Goal: Task Accomplishment & Management: Use online tool/utility

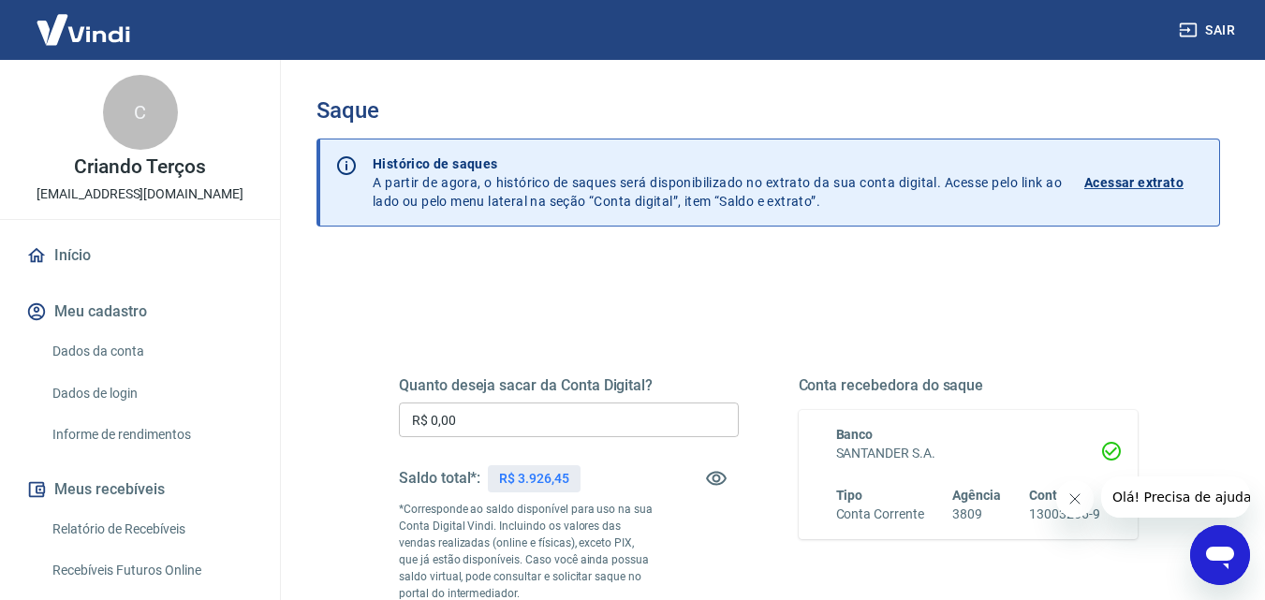
drag, startPoint x: 539, startPoint y: 401, endPoint x: 334, endPoint y: 408, distance: 205.2
click at [345, 408] on div "Quanto deseja sacar da Conta Digital? R$ 0,00 ​ Saldo total*: R$ 3.926,45 *Corr…" at bounding box center [769, 600] width 904 height 686
drag, startPoint x: 503, startPoint y: 411, endPoint x: 242, endPoint y: 405, distance: 261.4
click at [243, 405] on div "Sair C Criando Terços [EMAIL_ADDRESS][DOMAIN_NAME] Início Meu cadastro Dados da…" at bounding box center [632, 300] width 1265 height 600
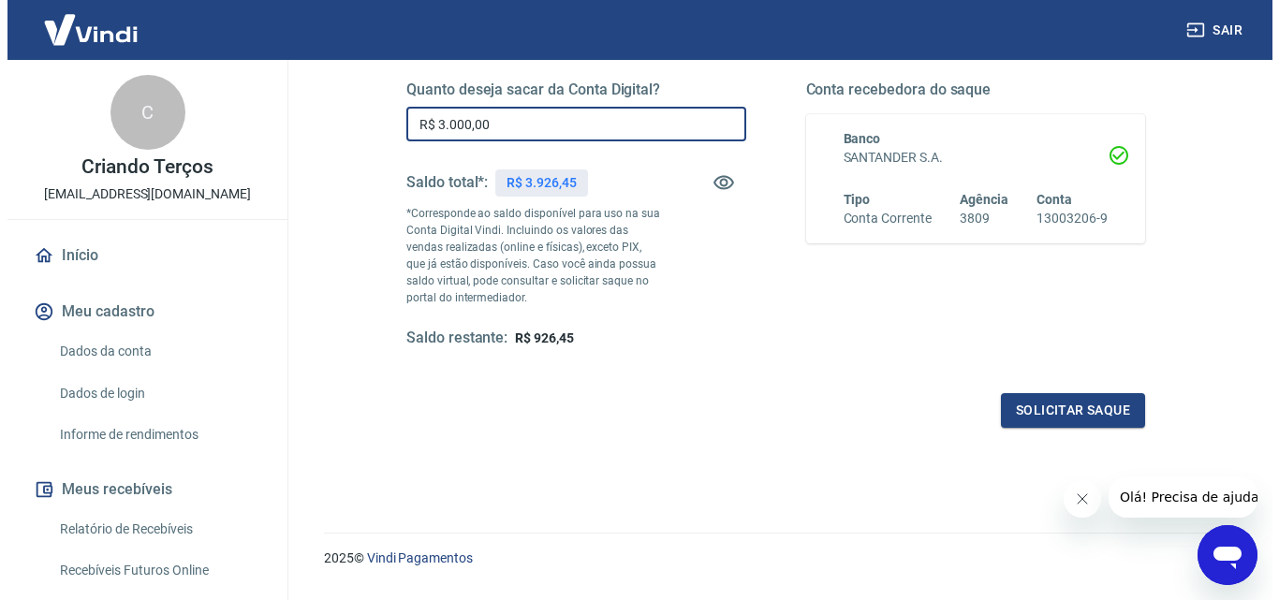
scroll to position [343, 0]
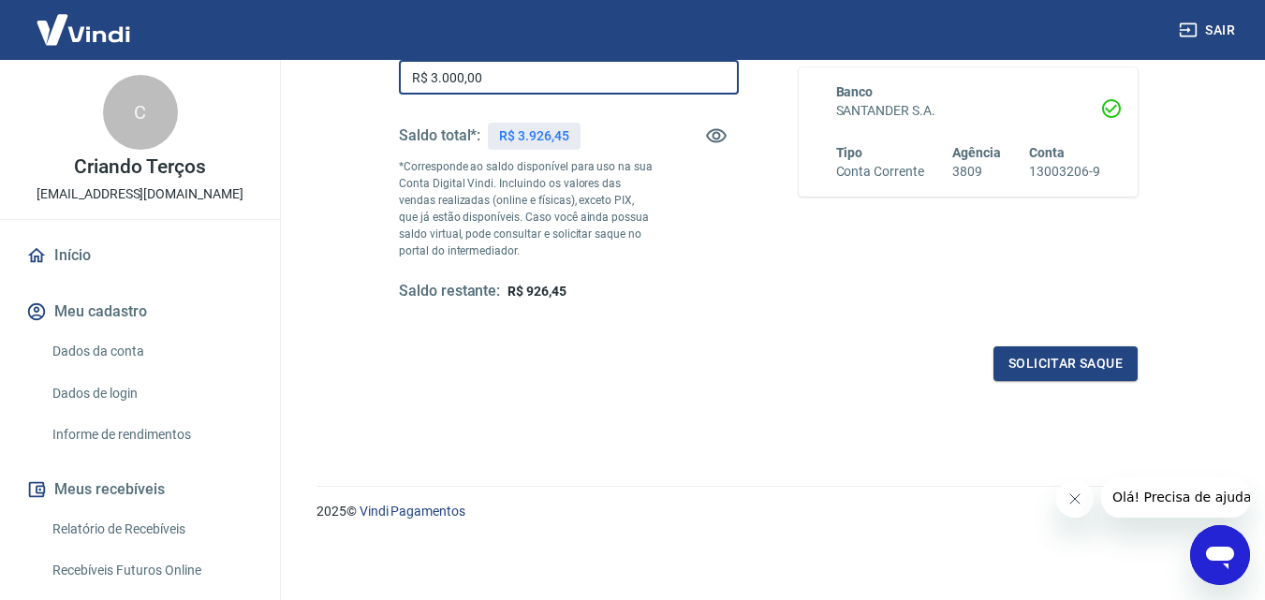
type input "R$ 3.000,00"
click at [1047, 340] on div "Quanto deseja sacar da Conta Digital? R$ 3.000,00 ​ Saldo total*: R$ 3.926,45 *…" at bounding box center [768, 185] width 739 height 392
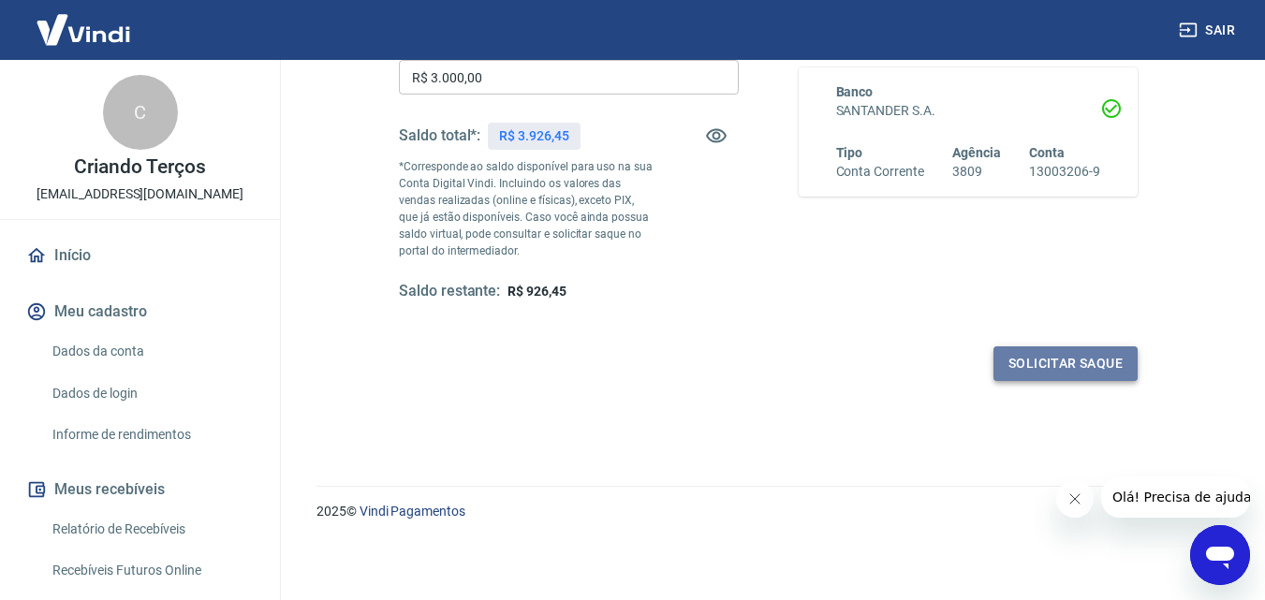
click at [1057, 369] on button "Solicitar saque" at bounding box center [1066, 363] width 144 height 35
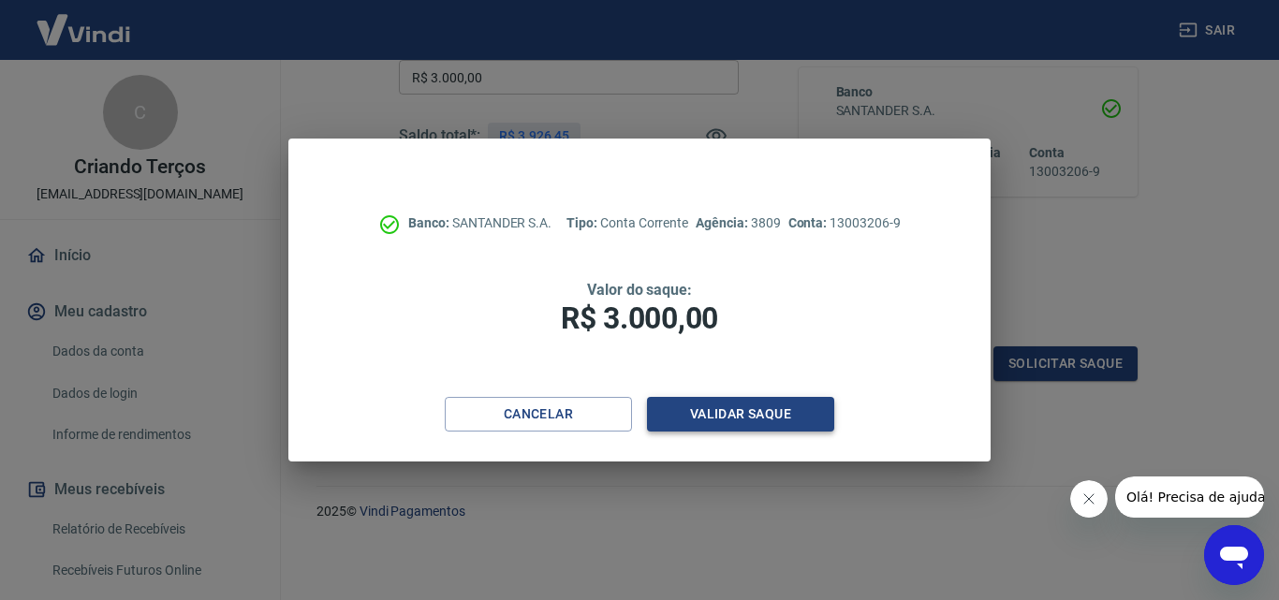
click at [766, 411] on button "Validar saque" at bounding box center [740, 414] width 187 height 35
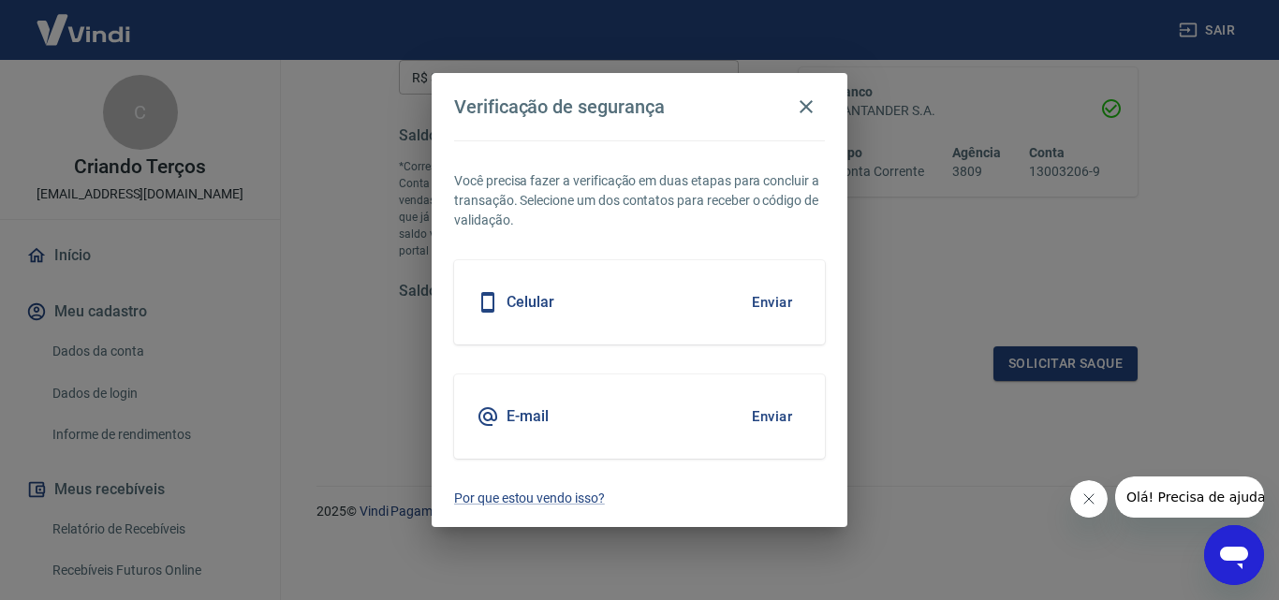
click at [773, 302] on button "Enviar" at bounding box center [772, 302] width 61 height 39
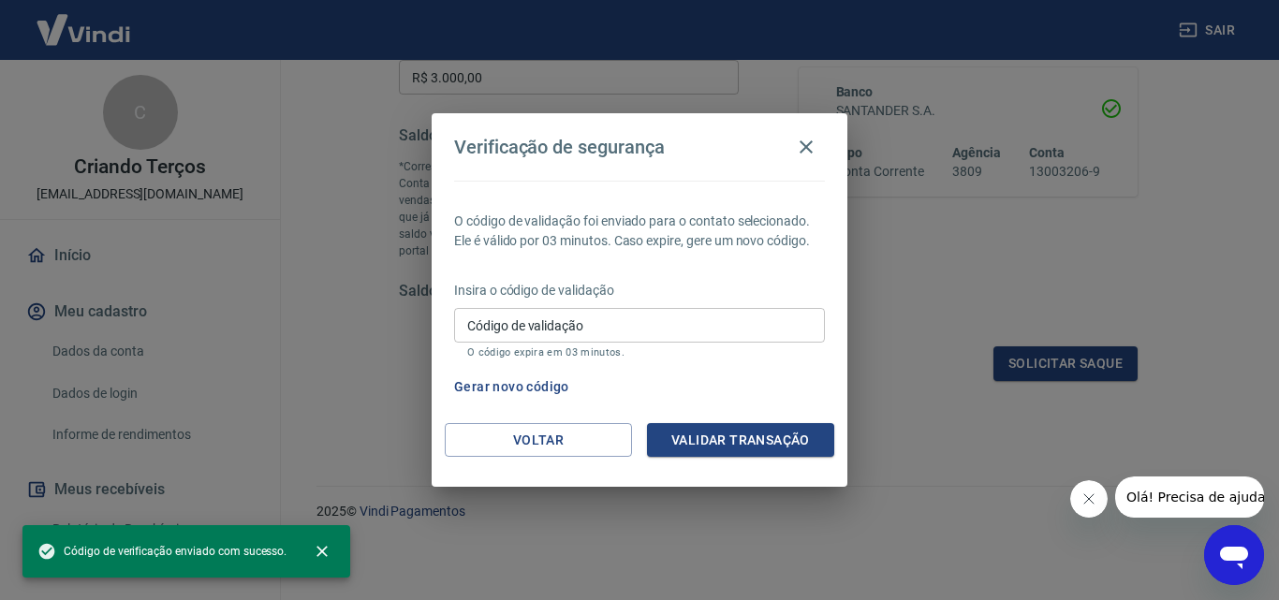
click at [538, 322] on input "Código de validação" at bounding box center [639, 325] width 371 height 35
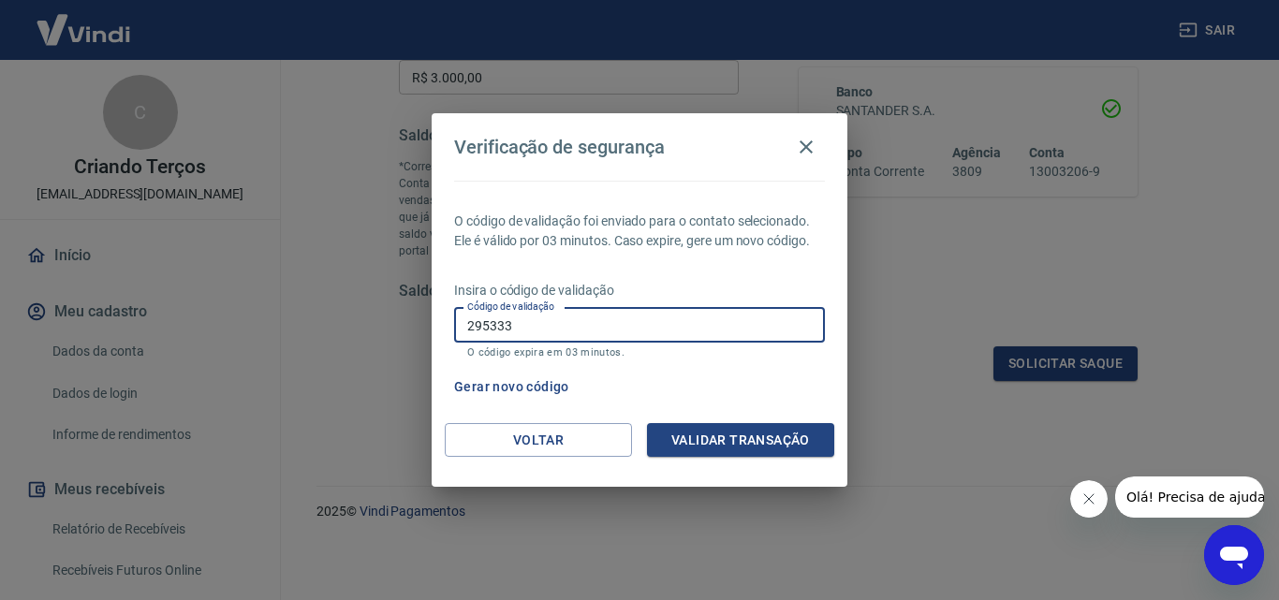
click at [697, 453] on button "Validar transação" at bounding box center [740, 440] width 187 height 35
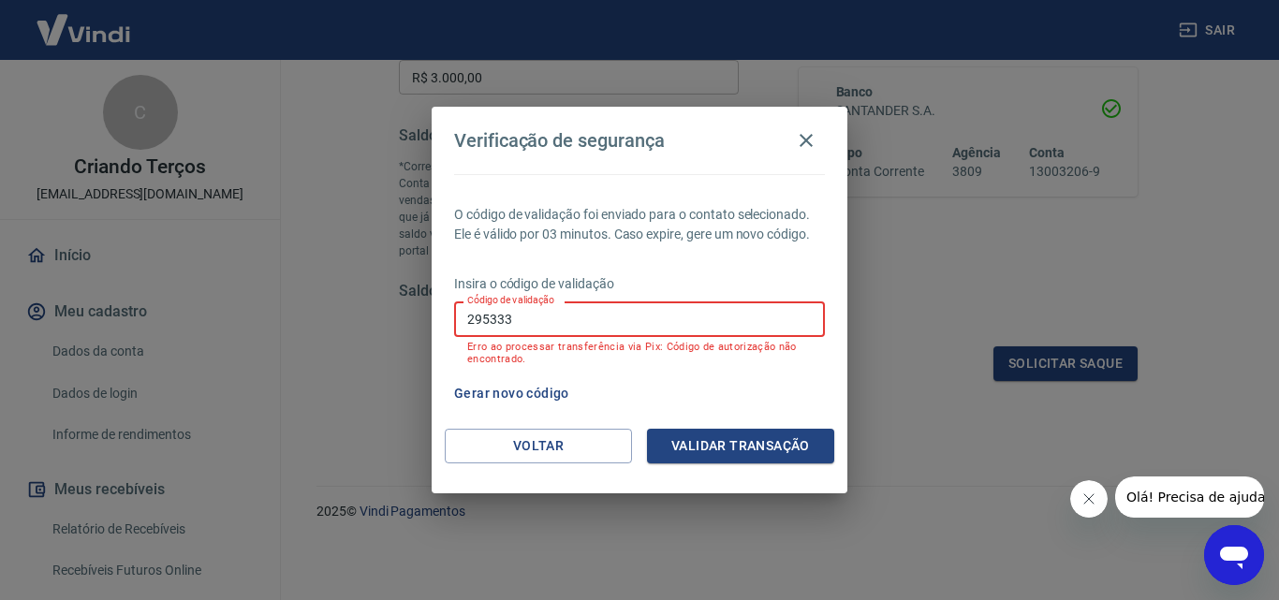
drag, startPoint x: 575, startPoint y: 319, endPoint x: 367, endPoint y: 322, distance: 207.9
click at [368, 322] on div "Verificação de segurança O código de validação foi enviado para o contato selec…" at bounding box center [639, 300] width 1279 height 600
type input "443223"
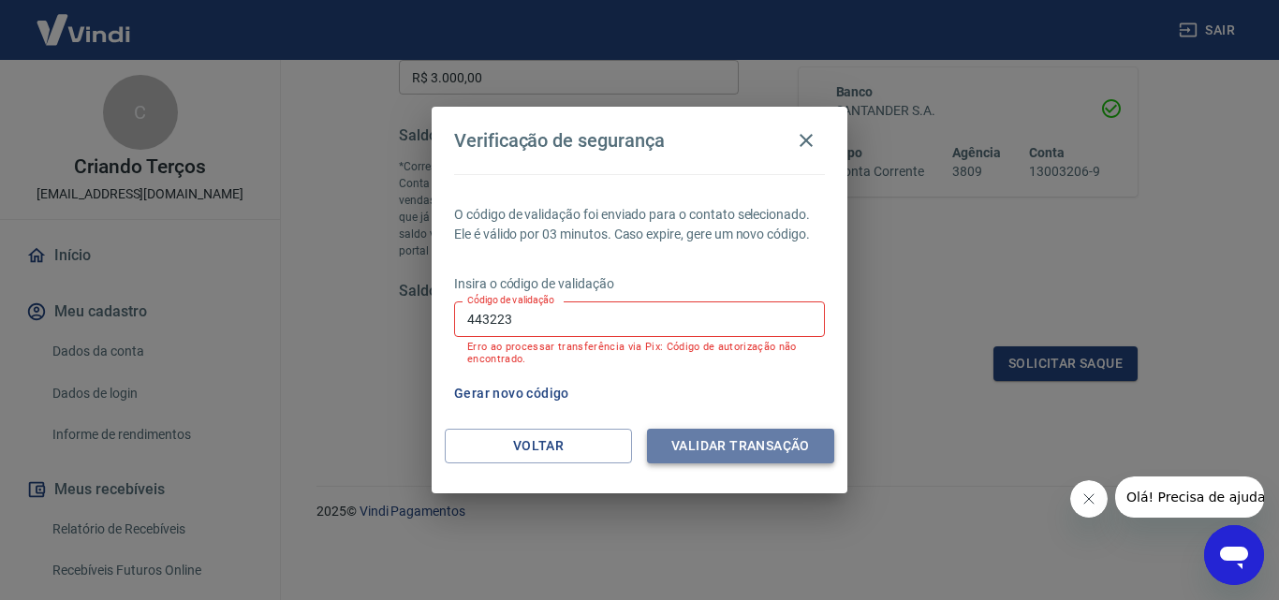
click at [712, 435] on button "Validar transação" at bounding box center [740, 446] width 187 height 35
